Goal: Task Accomplishment & Management: Complete application form

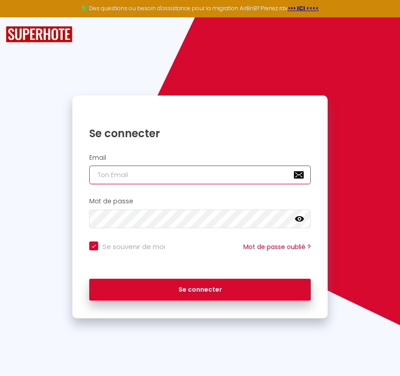
click at [176, 180] on input "email" at bounding box center [199, 175] width 221 height 19
paste input "[PERSON_NAME][EMAIL_ADDRESS][DOMAIN_NAME]"
type input "[PERSON_NAME][EMAIL_ADDRESS][DOMAIN_NAME]"
checkbox input "true"
type input "[PERSON_NAME][EMAIL_ADDRESS][DOMAIN_NAME]"
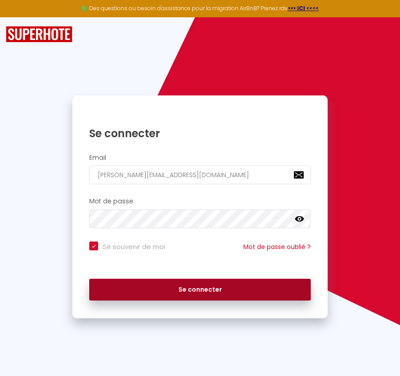
click at [167, 289] on button "Se connecter" at bounding box center [199, 290] width 221 height 22
checkbox input "true"
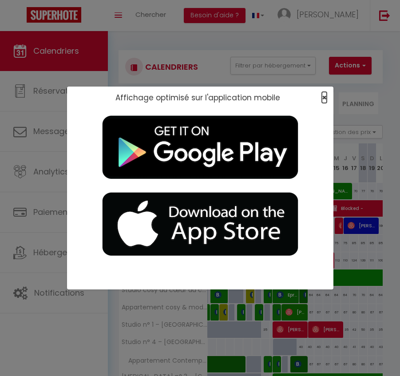
click at [322, 97] on span "×" at bounding box center [324, 97] width 5 height 11
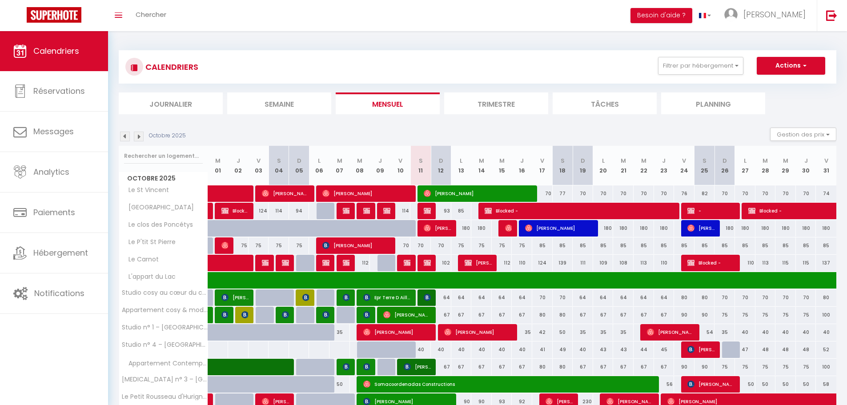
click at [400, 297] on div "64" at bounding box center [441, 297] width 20 height 16
type input "64"
type input "Dim 12 Octobre 2025"
type input "Lun 13 Octobre 2025"
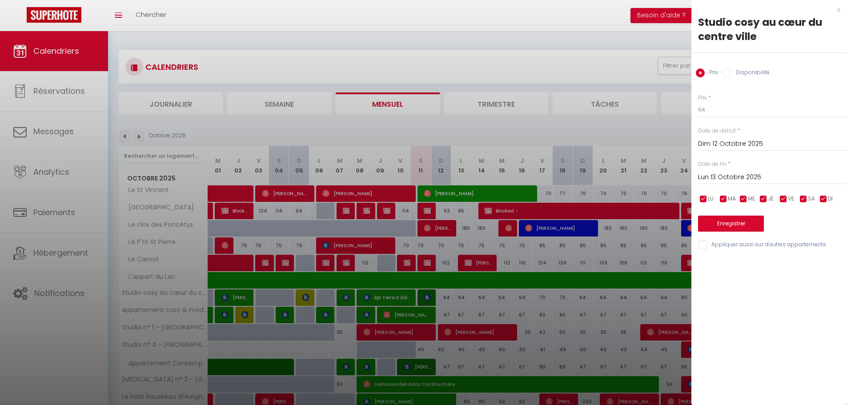
click at [400, 297] on div at bounding box center [423, 202] width 847 height 405
select select
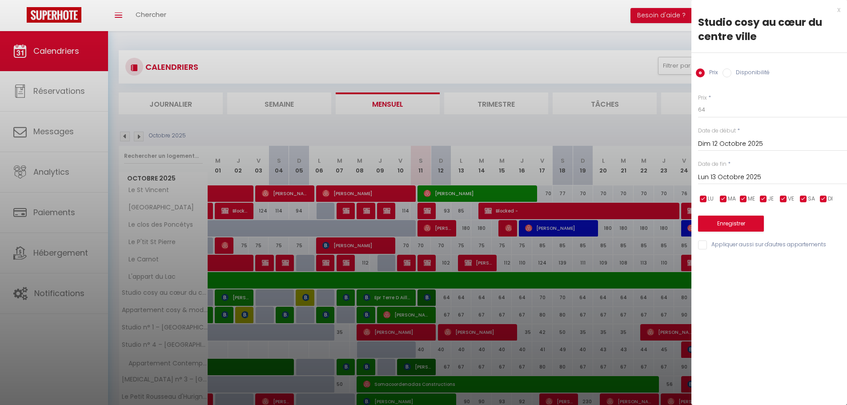
select select
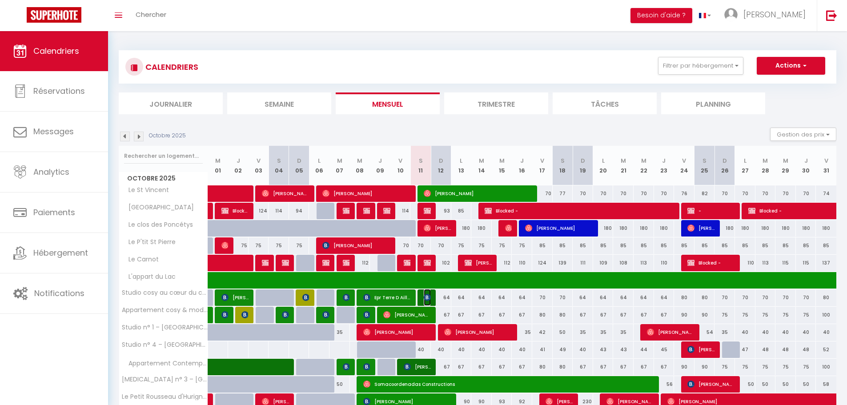
click at [400, 297] on img at bounding box center [427, 297] width 7 height 7
select select "OK"
select select "0"
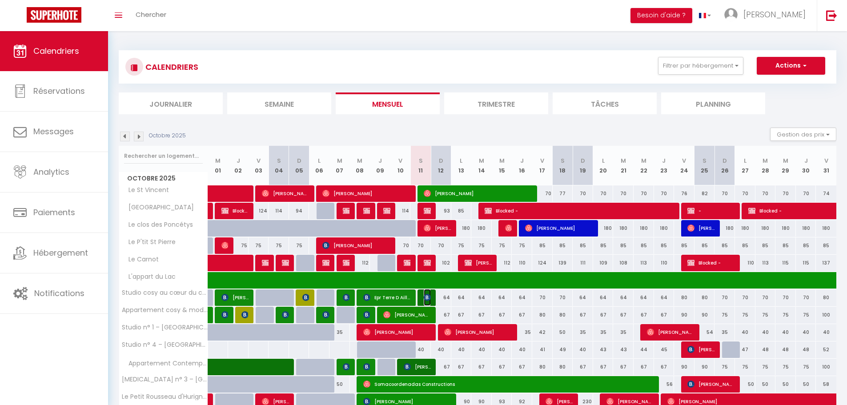
select select "1"
select select
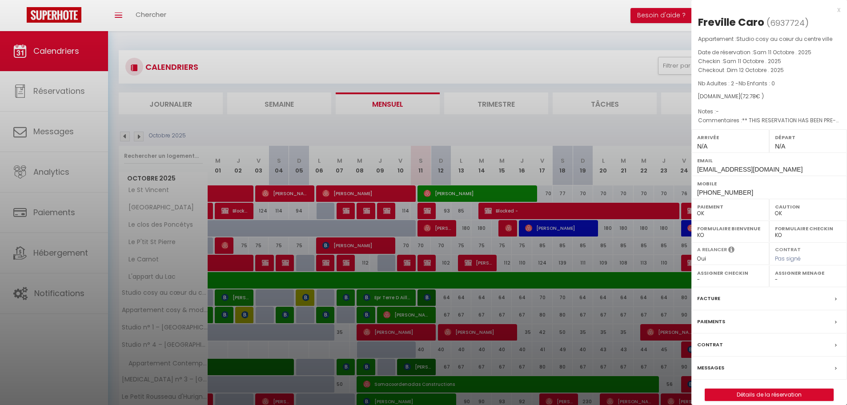
click at [400, 12] on div "x" at bounding box center [765, 9] width 149 height 11
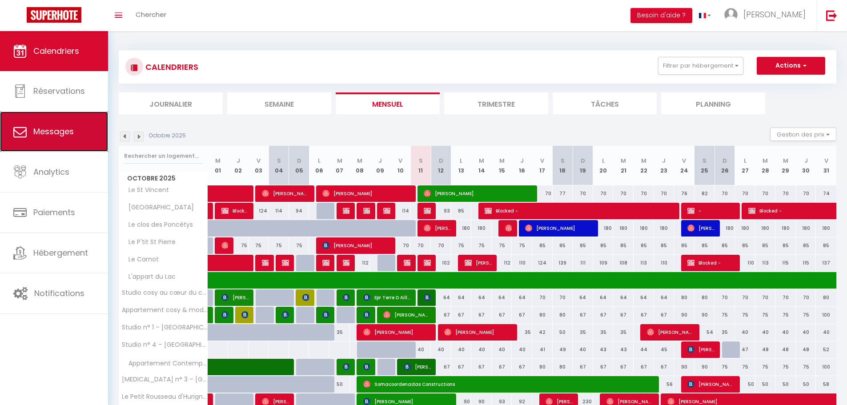
click at [63, 136] on span "Messages" at bounding box center [53, 131] width 40 height 11
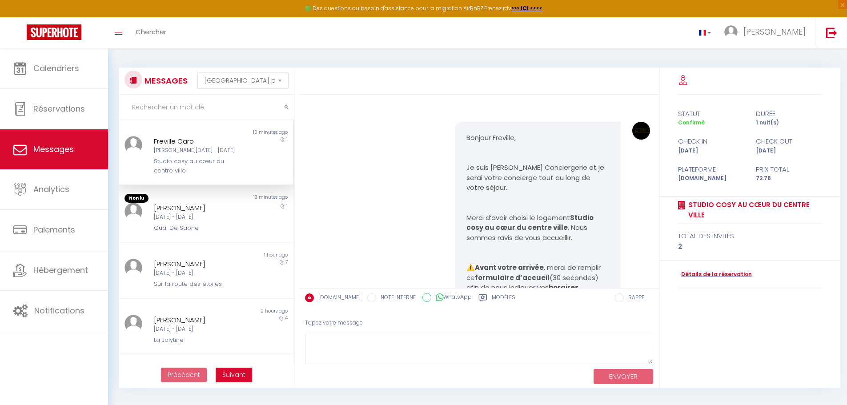
scroll to position [2076, 0]
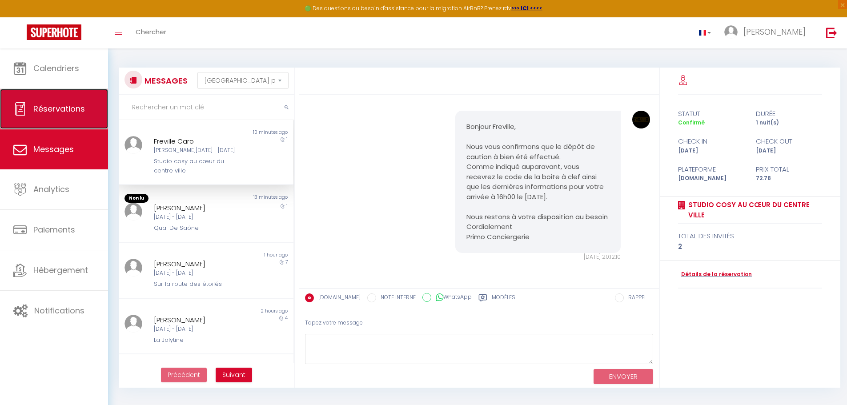
click at [55, 116] on link "Réservations" at bounding box center [54, 109] width 108 height 40
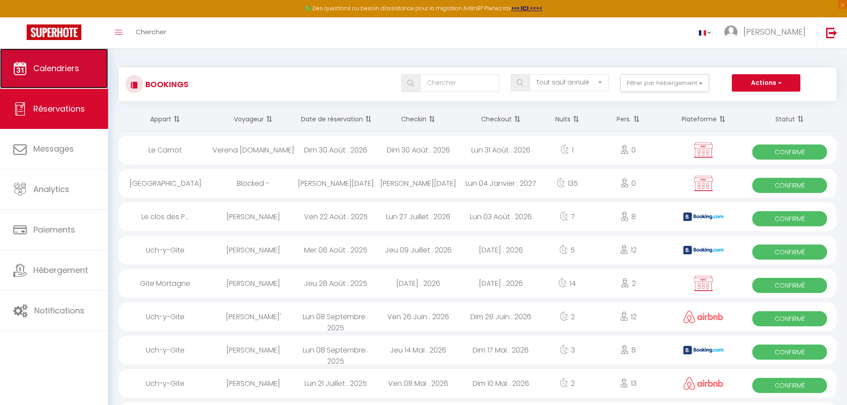
click at [68, 75] on link "Calendriers" at bounding box center [54, 68] width 108 height 40
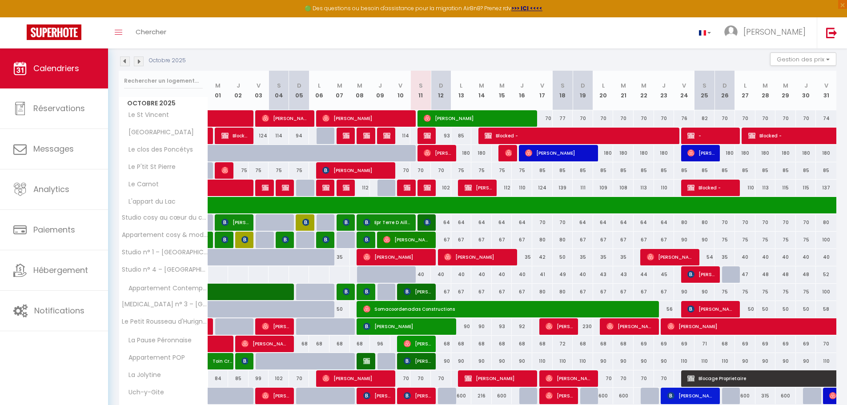
scroll to position [107, 0]
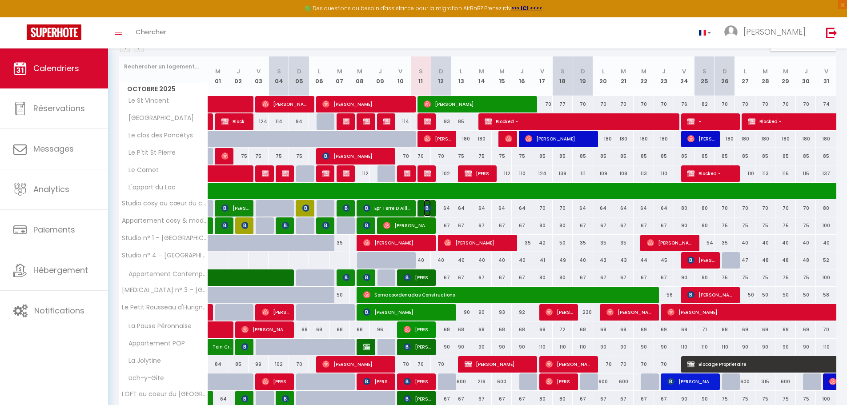
click at [400, 208] on img at bounding box center [427, 207] width 7 height 7
select select "OK"
select select "0"
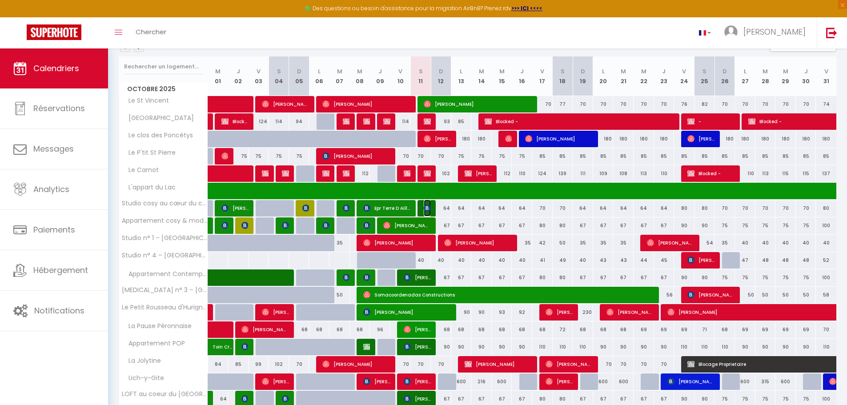
select select "1"
select select
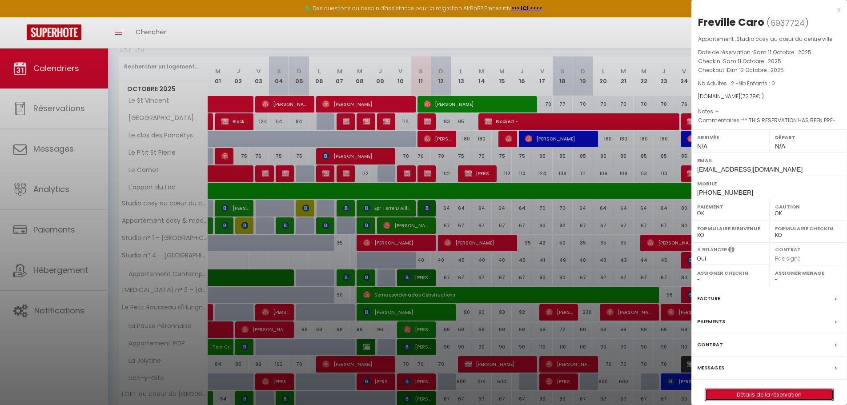
click at [400, 376] on link "Détails de la réservation" at bounding box center [769, 395] width 128 height 12
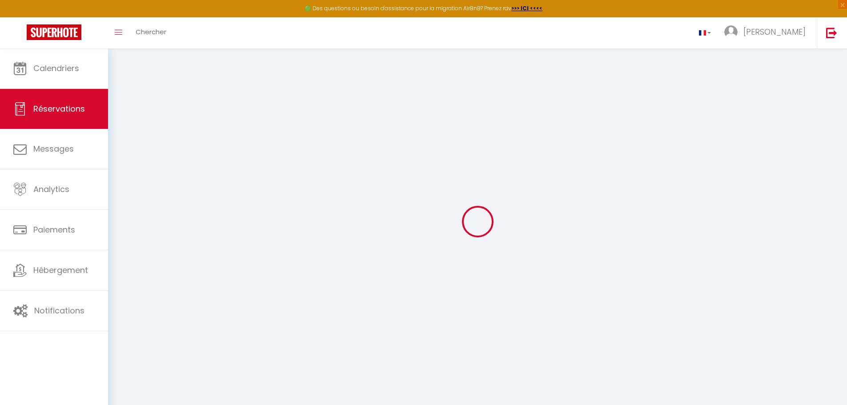
type input "Freville"
type input "Caro"
type input "[EMAIL_ADDRESS][DOMAIN_NAME]"
type input "[PHONE_NUMBER]"
type input "."
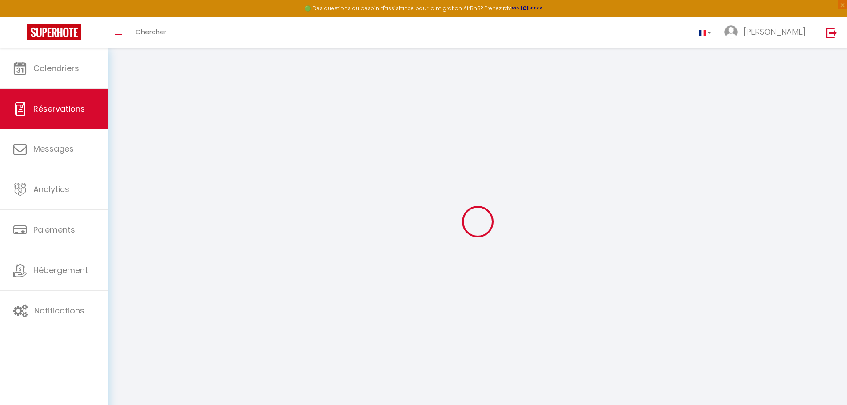
select select "FR"
type input "11.84"
type input "1.02"
select select "5019"
select select "1"
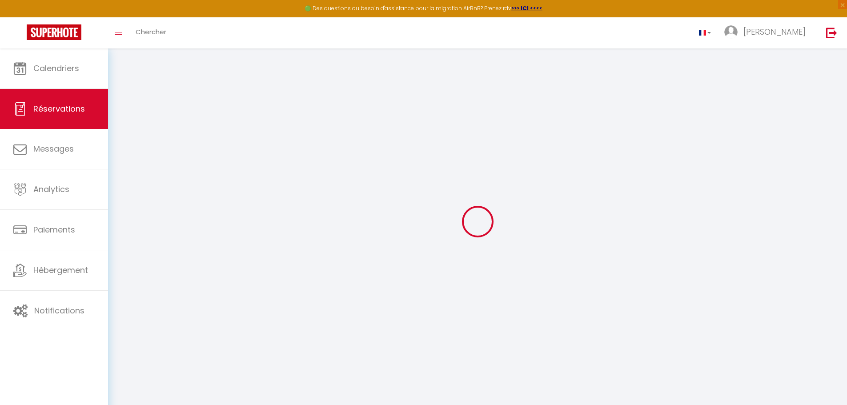
select select
type input "2"
select select "12"
select select "15"
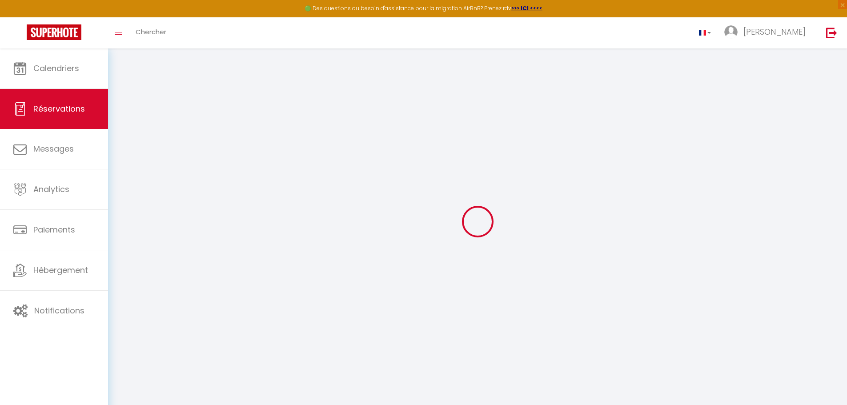
type input "69.62"
checkbox input "false"
select select "2"
type input "0"
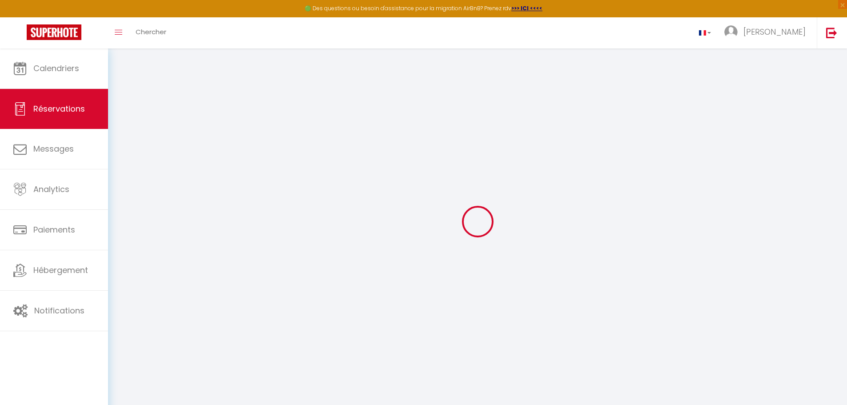
type input "0"
select select
checkbox input "false"
select select
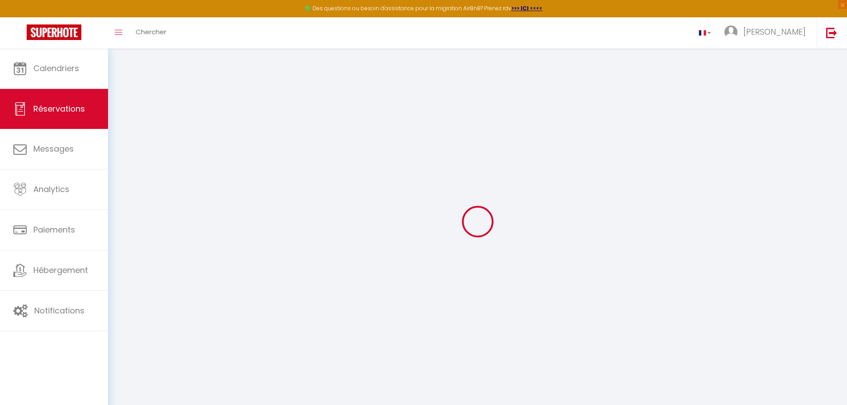
select select
checkbox input "false"
select select
checkbox input "false"
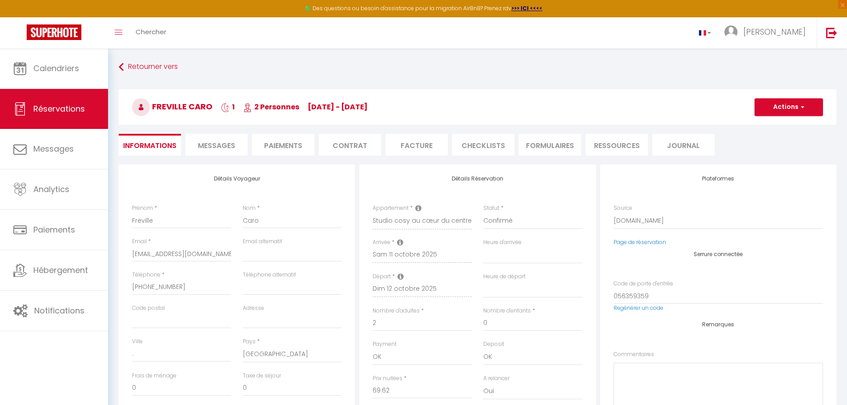
select select
checkbox input "false"
type textarea "** THIS RESERVATION HAS BEEN PRE-PAID ** BOOKING NOTE : Payment charge is EUR 1…"
type input "3.16"
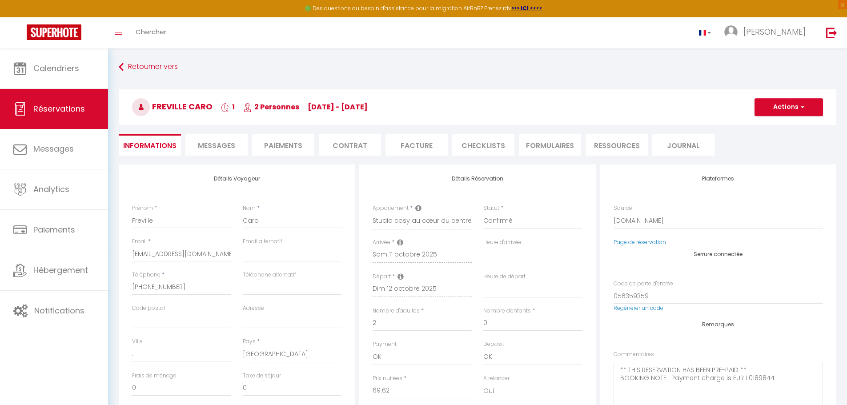
select select
checkbox input "false"
select select
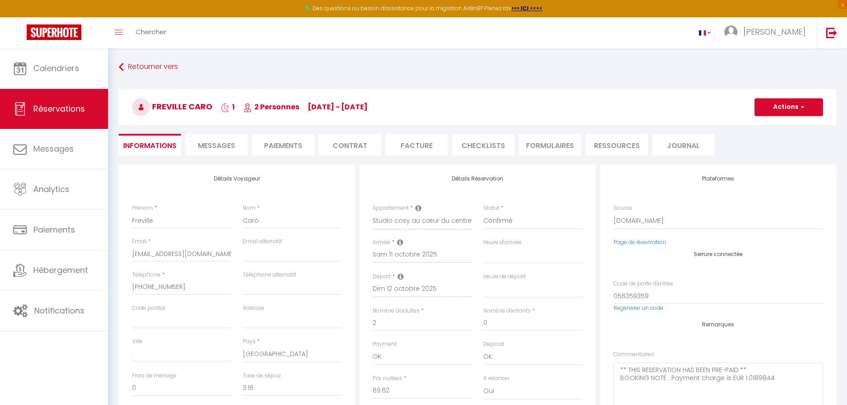
click at [212, 147] on span "Messages" at bounding box center [216, 145] width 37 height 10
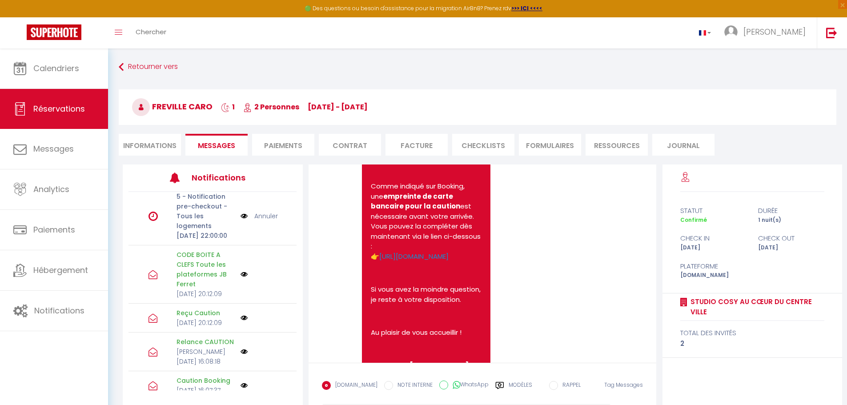
scroll to position [927, 0]
